Goal: Task Accomplishment & Management: Complete application form

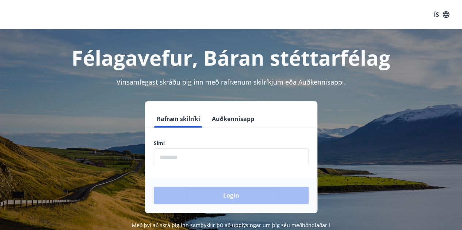
click at [192, 160] on input "phone" at bounding box center [231, 158] width 155 height 18
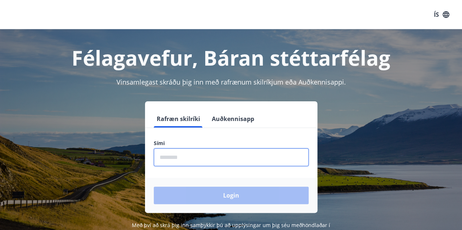
type input "********"
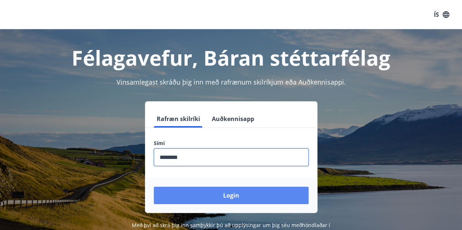
click at [254, 194] on button "Login" at bounding box center [231, 196] width 155 height 18
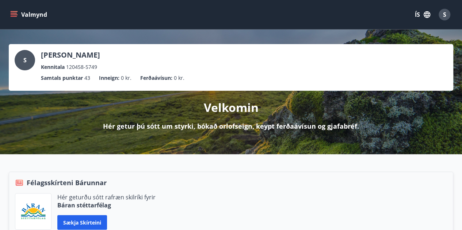
click at [11, 11] on icon "menu" at bounding box center [15, 11] width 8 height 1
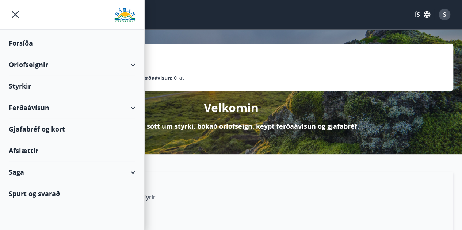
click at [26, 87] on div "Styrkir" at bounding box center [72, 87] width 127 height 22
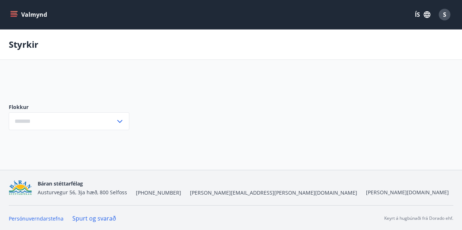
type input "***"
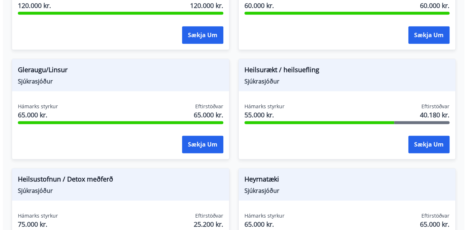
scroll to position [401, 0]
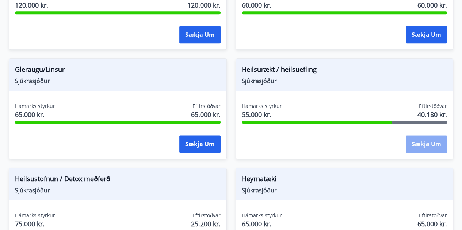
click at [428, 143] on button "Sækja um" at bounding box center [426, 144] width 41 height 18
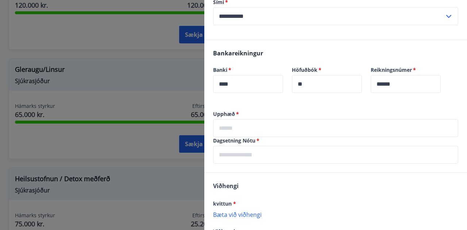
scroll to position [146, 0]
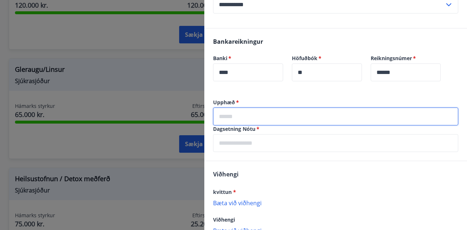
click at [229, 115] on input "text" at bounding box center [335, 117] width 245 height 18
type input "*****"
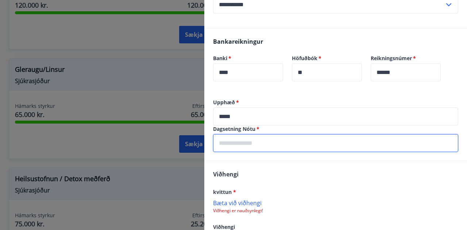
click at [254, 143] on input "text" at bounding box center [335, 143] width 245 height 18
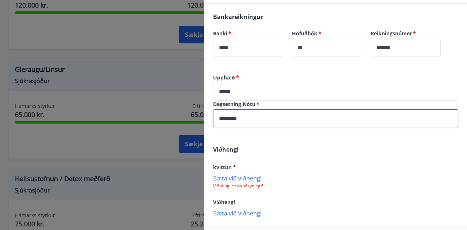
scroll to position [182, 0]
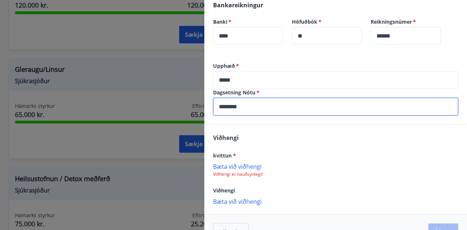
type input "********"
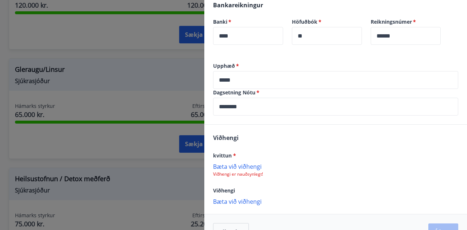
click at [230, 167] on p "Bæta við viðhengi" at bounding box center [335, 166] width 245 height 7
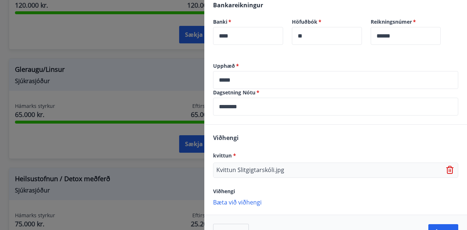
click at [239, 200] on p "Bæta við viðhengi" at bounding box center [335, 202] width 245 height 7
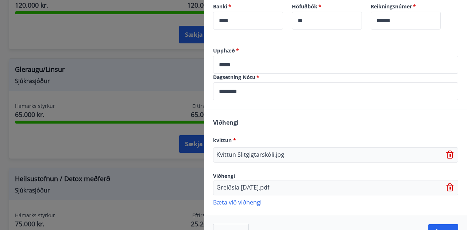
scroll to position [218, 0]
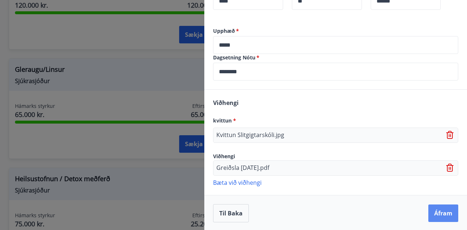
click at [437, 214] on button "Áfram" at bounding box center [444, 214] width 30 height 18
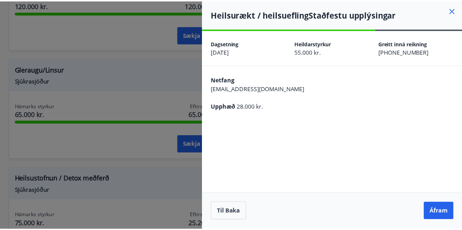
scroll to position [0, 0]
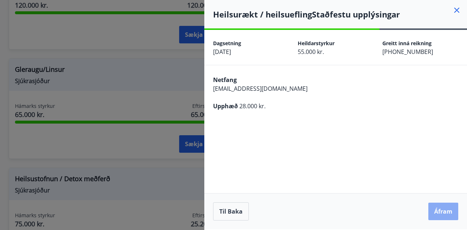
click at [445, 211] on button "Áfram" at bounding box center [444, 212] width 30 height 18
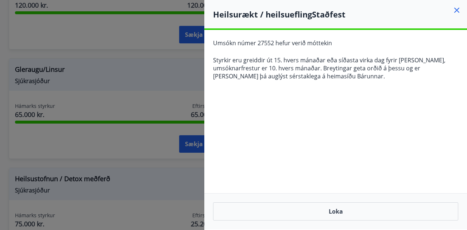
click at [457, 11] on icon at bounding box center [457, 10] width 9 height 9
